Goal: Transaction & Acquisition: Purchase product/service

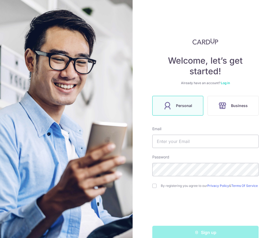
click at [229, 84] on link "Log in" at bounding box center [225, 83] width 9 height 4
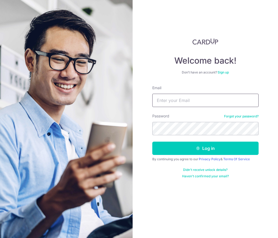
click at [196, 99] on input "Email" at bounding box center [205, 100] width 106 height 13
click at [185, 101] on input "Email" at bounding box center [205, 100] width 106 height 13
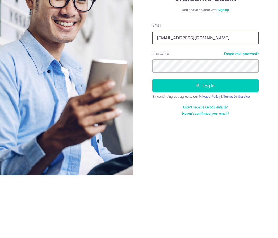
type input "[EMAIL_ADDRESS][DOMAIN_NAME]"
click at [210, 142] on button "Log in" at bounding box center [205, 148] width 106 height 13
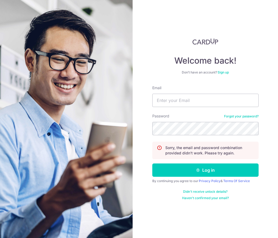
click at [192, 98] on input "Email" at bounding box center [205, 100] width 106 height 13
click at [195, 97] on input "Email" at bounding box center [205, 100] width 106 height 13
type input "[EMAIL_ADDRESS][DOMAIN_NAME]"
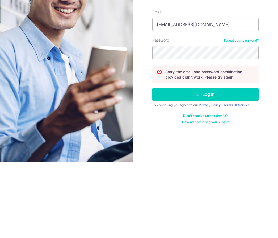
scroll to position [23, 0]
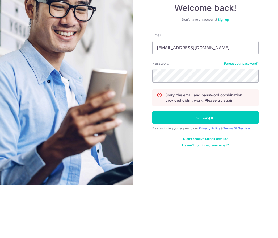
click at [213, 163] on button "Log in" at bounding box center [205, 169] width 106 height 13
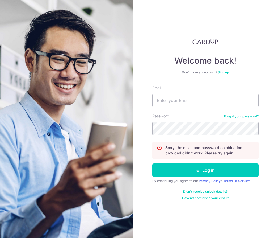
click at [193, 99] on input "Email" at bounding box center [205, 100] width 106 height 13
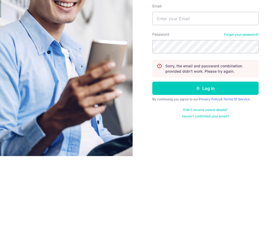
scroll to position [9, 0]
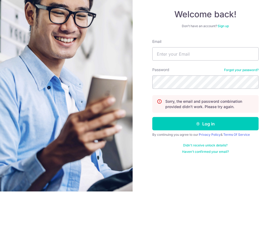
click at [184, 94] on input "Email" at bounding box center [205, 100] width 106 height 13
click at [180, 94] on input "Email" at bounding box center [205, 100] width 106 height 13
type input "hula"
click at [190, 94] on input "hula" at bounding box center [205, 100] width 106 height 13
click at [189, 94] on input "hula" at bounding box center [205, 100] width 106 height 13
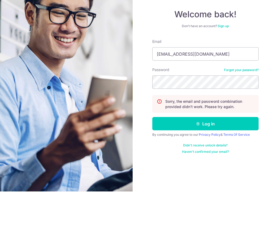
type input "[EMAIL_ADDRESS][DOMAIN_NAME]"
click at [246, 114] on link "Forgot your password?" at bounding box center [241, 116] width 35 height 4
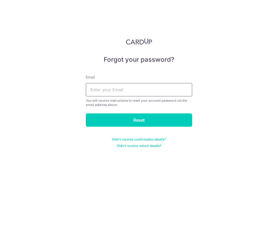
click at [124, 91] on input "text" at bounding box center [139, 89] width 106 height 13
type input "[EMAIL_ADDRESS][DOMAIN_NAME]"
click at [141, 113] on input "Reset" at bounding box center [139, 119] width 106 height 13
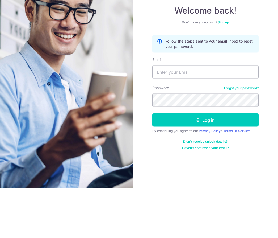
click at [175, 115] on input "Email" at bounding box center [205, 121] width 106 height 13
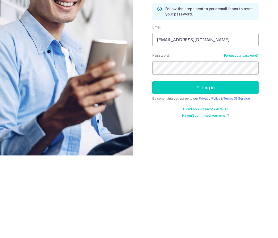
type input "[EMAIL_ADDRESS][DOMAIN_NAME]"
click at [212, 163] on button "Log in" at bounding box center [205, 169] width 106 height 13
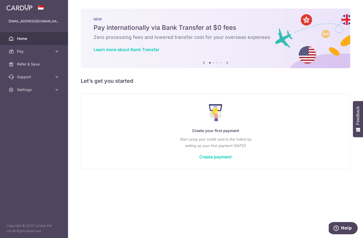
click at [200, 159] on link "Create payment" at bounding box center [216, 156] width 32 height 5
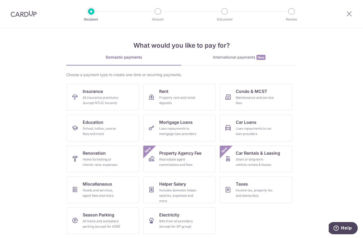
click at [278, 12] on icon at bounding box center [349, 13] width 6 height 7
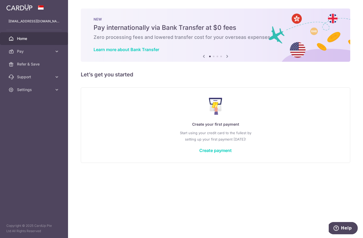
click at [0, 0] on icon "button" at bounding box center [0, 0] width 0 height 0
click at [16, 53] on link "Pay" at bounding box center [34, 51] width 68 height 13
click at [19, 92] on span "Cards" at bounding box center [34, 89] width 35 height 5
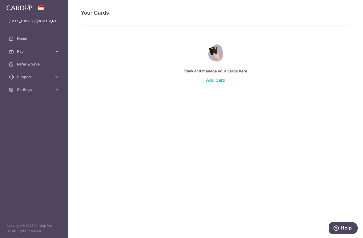
click at [206, 83] on link "Add Card" at bounding box center [215, 79] width 19 height 5
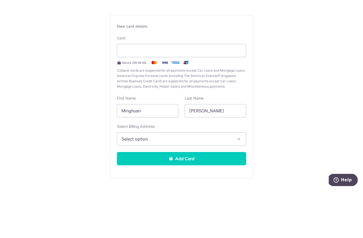
scroll to position [23, 0]
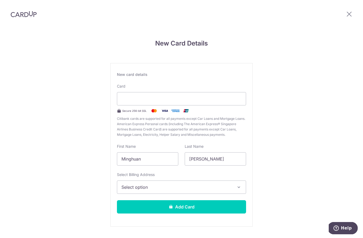
click at [238, 184] on icon "button" at bounding box center [238, 186] width 5 height 5
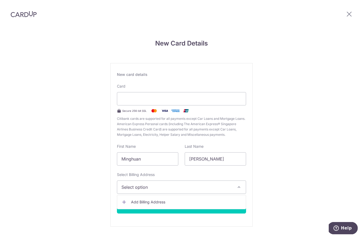
click at [152, 197] on link "Add Billing Address" at bounding box center [181, 202] width 129 height 10
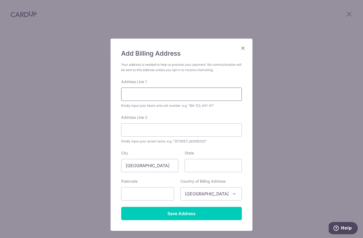
click at [211, 93] on input "Address Line 1" at bounding box center [181, 94] width 121 height 13
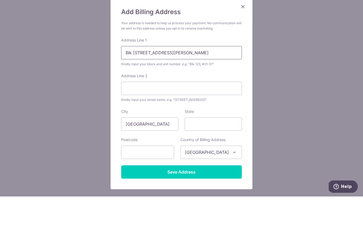
type input "Blk 64 Farrer Road"
click at [182, 207] on input "Save Address" at bounding box center [181, 213] width 121 height 13
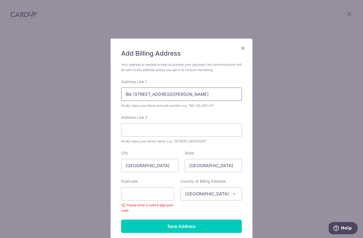
click at [196, 95] on input "Blk 64 Farrer Road" at bounding box center [181, 94] width 121 height 13
click at [163, 92] on input "Blk 64 Farrer Road #01-06" at bounding box center [181, 94] width 121 height 13
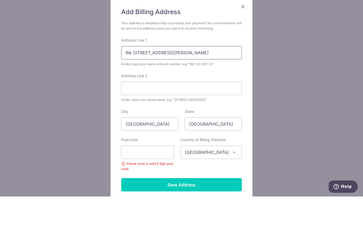
type input "Blk 64 Farrer Road #01-06"
click at [131, 123] on input "Address Line 2" at bounding box center [181, 129] width 121 height 13
type input "Farrer Road"
click at [163, 88] on input "Blk 64 Farrer Road #01-06" at bounding box center [181, 94] width 121 height 13
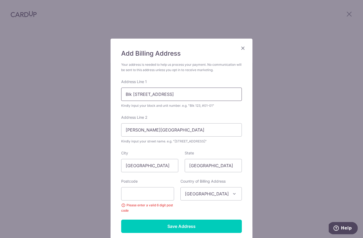
type input "Blk 64 Spanish Village #01-06"
click at [149, 194] on input "text" at bounding box center [147, 193] width 53 height 13
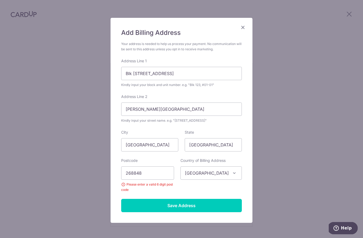
scroll to position [21, 0]
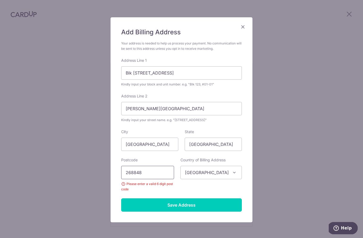
type input "268848"
click at [192, 201] on input "Save Address" at bounding box center [181, 204] width 121 height 13
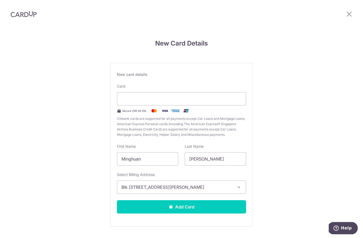
click at [278, 178] on div "New Card Details New card details Card Secure 256-bit SSL Citibank cards are su…" at bounding box center [181, 139] width 363 height 223
click at [198, 200] on button "Add Card" at bounding box center [181, 206] width 129 height 13
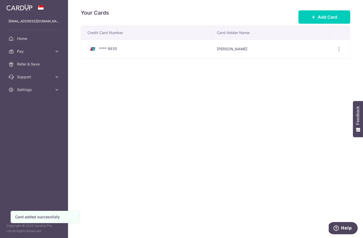
click at [0, 0] on button "button" at bounding box center [0, 0] width 0 height 0
click at [27, 52] on span "Pay" at bounding box center [34, 51] width 35 height 5
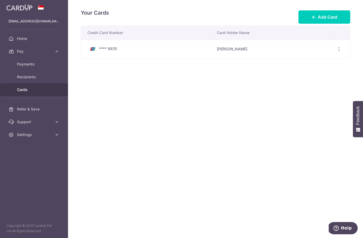
click at [38, 65] on span "Payments" at bounding box center [34, 63] width 35 height 5
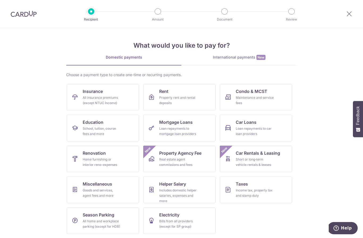
click at [261, 96] on div "Maintenance and service fees" at bounding box center [255, 100] width 38 height 11
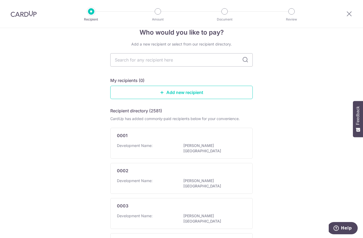
scroll to position [11, 0]
click at [182, 60] on input "text" at bounding box center [181, 59] width 143 height 13
type input "S"
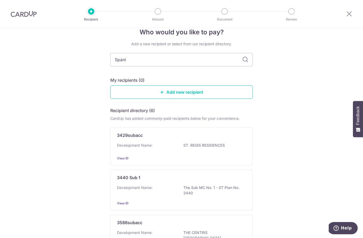
type input "Spanis"
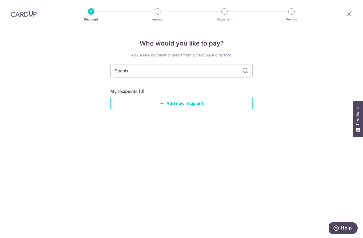
scroll to position [0, 0]
type input "Spanish"
type input "Spanish village"
click at [183, 71] on input "Spanish village" at bounding box center [181, 70] width 143 height 13
click at [186, 105] on link "Add new recipient" at bounding box center [181, 103] width 143 height 13
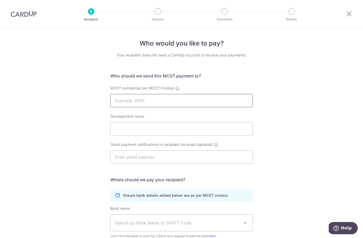
click at [191, 102] on input "MCST number(as per MCST invoice)" at bounding box center [181, 100] width 143 height 13
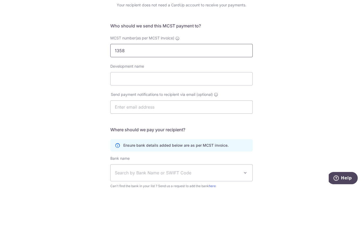
type input "1358"
click button "Submit Request" at bounding box center [0, 0] width 0 height 0
click at [147, 122] on input "Development name" at bounding box center [181, 128] width 143 height 13
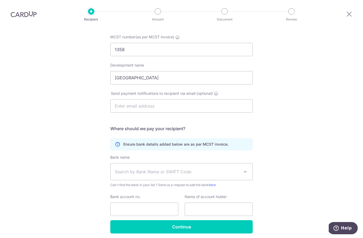
scroll to position [51, 0]
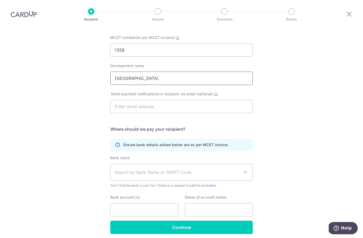
type input "[GEOGRAPHIC_DATA]"
click at [238, 164] on span "Search by Bank Name or SWIFT Code" at bounding box center [182, 172] width 142 height 16
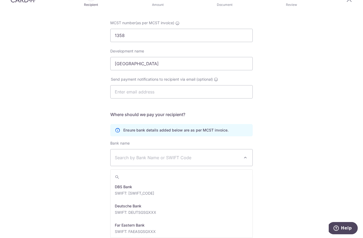
scroll to position [442, 0]
select select "6"
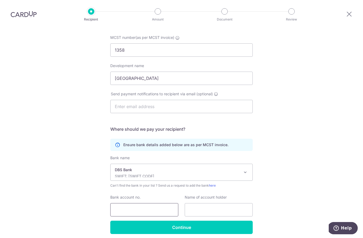
click at [160, 203] on input "Bank account no." at bounding box center [144, 209] width 68 height 13
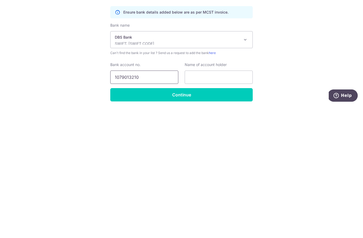
type input "1079013210"
click at [218, 203] on input "text" at bounding box center [219, 209] width 68 height 13
type input "Spanish Village"
click at [192, 221] on input "Continue" at bounding box center [181, 227] width 143 height 13
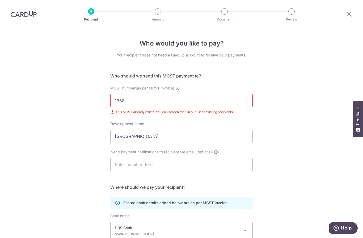
scroll to position [58, 0]
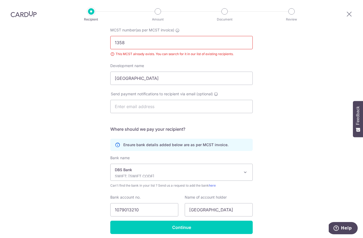
click at [155, 36] on input "1358" at bounding box center [181, 42] width 143 height 13
type input "1"
click button "Submit Request" at bounding box center [0, 0] width 0 height 0
type input "Q"
type input "1358"
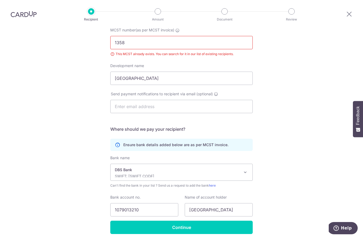
click button "Submit Request" at bounding box center [0, 0] width 0 height 0
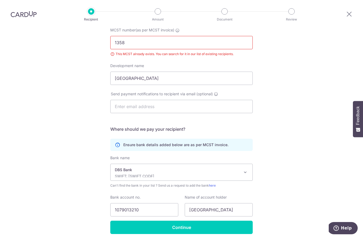
click button "Submit Request" at bounding box center [0, 0] width 0 height 0
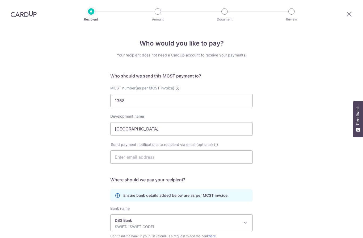
select select "6"
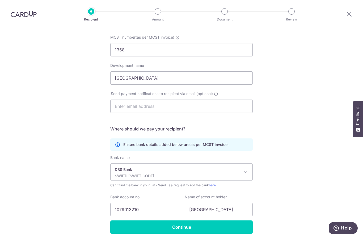
scroll to position [51, 0]
click at [210, 221] on input "Continue" at bounding box center [181, 227] width 143 height 13
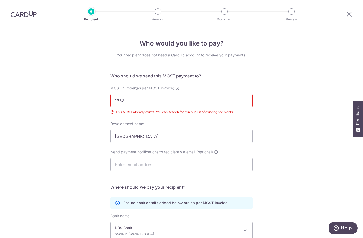
scroll to position [58, 0]
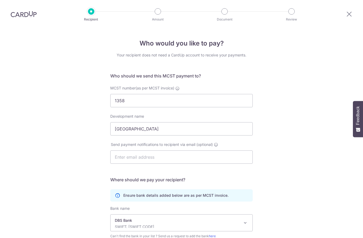
select select "6"
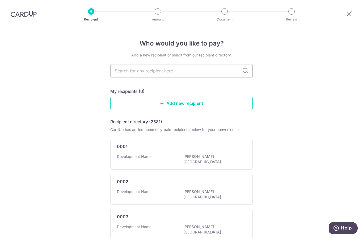
click at [156, 73] on input "text" at bounding box center [181, 70] width 143 height 13
type input "13"
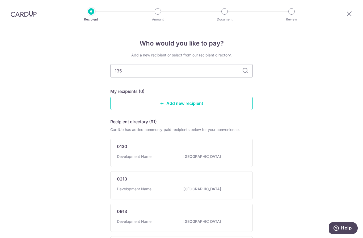
type input "1358"
click at [249, 74] on input "1358" at bounding box center [181, 70] width 143 height 13
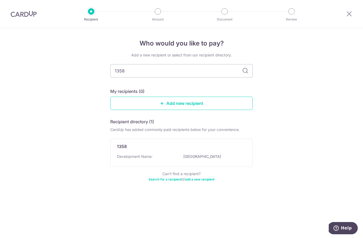
click at [144, 156] on p "Development Name:" at bounding box center [135, 156] width 36 height 5
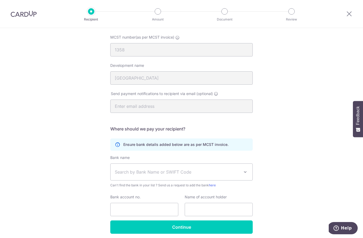
scroll to position [51, 0]
click at [233, 173] on span "Search by Bank Name or SWIFT Code" at bounding box center [177, 172] width 125 height 6
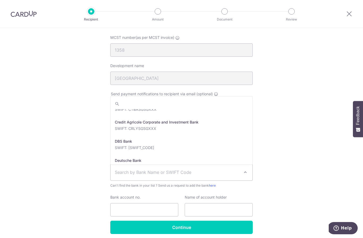
scroll to position [421, 0]
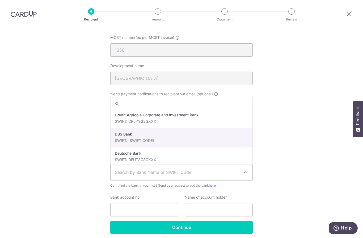
select select "6"
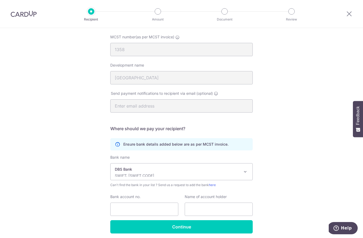
scroll to position [51, 0]
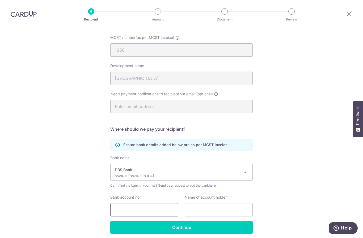
click at [156, 213] on input "Bank account no." at bounding box center [144, 209] width 68 height 13
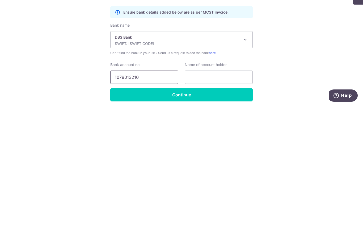
type input "1079013210"
click at [227, 203] on input "text" at bounding box center [219, 209] width 68 height 13
type input "1358"
click at [198, 221] on input "Continue" at bounding box center [181, 227] width 143 height 13
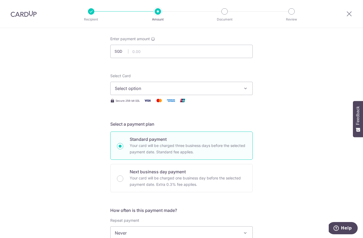
scroll to position [11, 0]
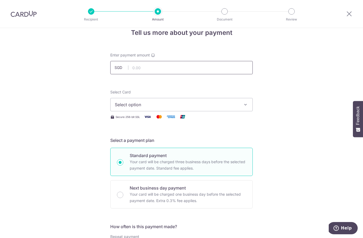
click at [180, 65] on input "text" at bounding box center [181, 67] width 143 height 13
click at [237, 108] on span "Select option" at bounding box center [177, 104] width 124 height 6
type input "2,354.40"
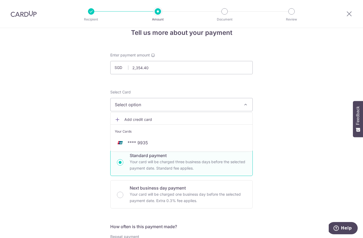
click at [216, 141] on link "**** 9935" at bounding box center [182, 142] width 142 height 13
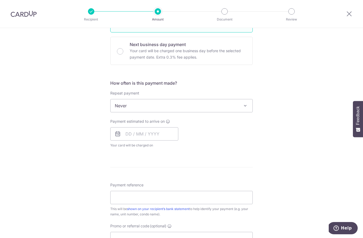
scroll to position [161, 0]
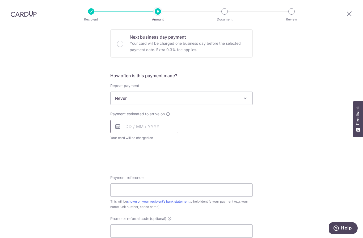
click at [131, 127] on input "text" at bounding box center [144, 126] width 68 height 13
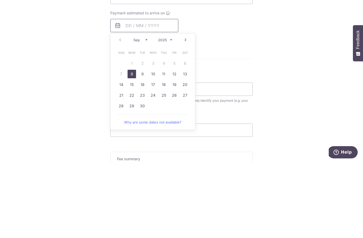
scroll to position [188, 0]
click at [123, 122] on table "Sun Mon Tue Wed Thu Fri Sat 1 2 3 4 5 6 7 8 9 10 11 12 13 14 15 16 17 18 19 20 …" at bounding box center [153, 154] width 74 height 64
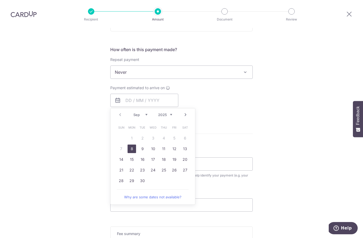
click at [134, 144] on link "8" at bounding box center [132, 148] width 9 height 9
type input "[DATE]"
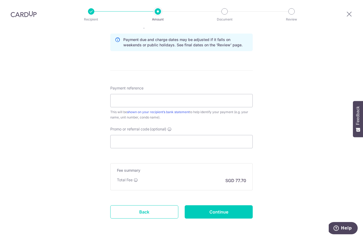
scroll to position [272, 0]
click at [177, 94] on input "Payment reference" at bounding box center [181, 100] width 143 height 13
type input "Blk64 01-06"
click at [229, 206] on input "Continue" at bounding box center [219, 212] width 68 height 13
type input "Create Schedule"
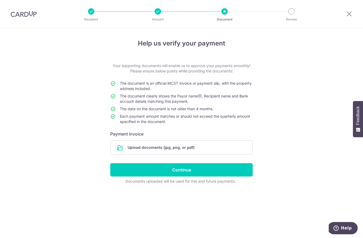
click at [188, 149] on input "file" at bounding box center [182, 147] width 142 height 14
click at [188, 148] on input "file" at bounding box center [182, 147] width 142 height 14
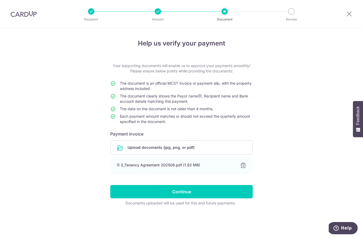
click at [210, 150] on input "file" at bounding box center [182, 147] width 142 height 14
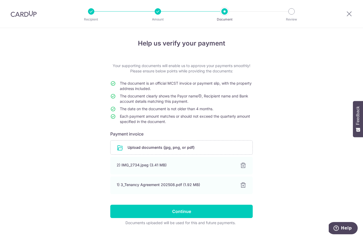
click at [195, 214] on input "Continue" at bounding box center [181, 211] width 143 height 13
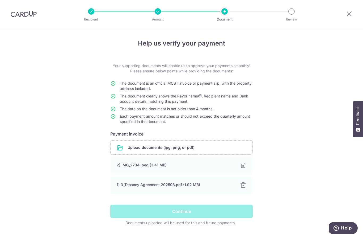
click at [193, 215] on div "Continue" at bounding box center [181, 211] width 149 height 13
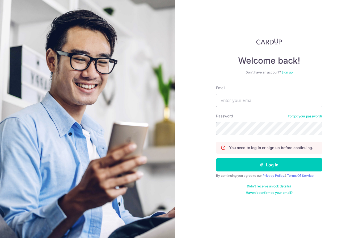
click at [284, 100] on input "Email" at bounding box center [269, 100] width 106 height 13
click at [244, 101] on input "Email" at bounding box center [269, 100] width 106 height 13
click at [235, 98] on input "Email" at bounding box center [269, 100] width 106 height 13
type input "[EMAIL_ADDRESS][DOMAIN_NAME]"
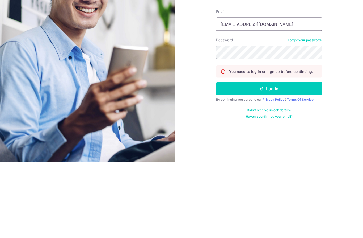
click at [289, 94] on input "[EMAIL_ADDRESS][DOMAIN_NAME]" at bounding box center [269, 100] width 106 height 13
click at [296, 94] on input "[EMAIL_ADDRESS][DOMAIN_NAME]" at bounding box center [269, 100] width 106 height 13
click at [283, 158] on button "Log in" at bounding box center [269, 164] width 106 height 13
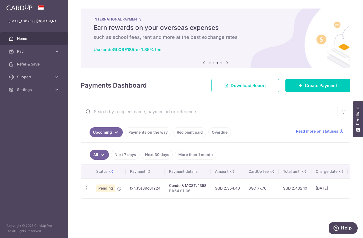
click at [354, 103] on button "Feedback" at bounding box center [358, 119] width 10 height 36
